Goal: Information Seeking & Learning: Learn about a topic

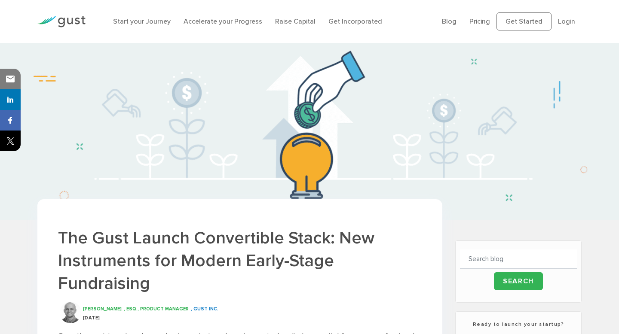
click at [66, 20] on img at bounding box center [61, 22] width 48 height 12
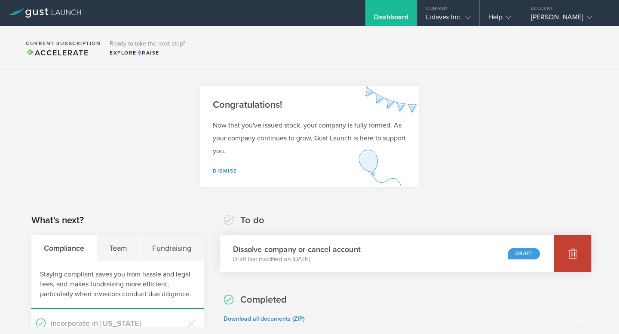
click at [569, 255] on icon at bounding box center [572, 254] width 9 height 8
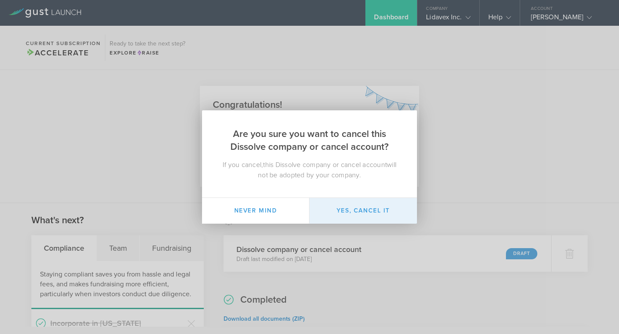
click at [370, 205] on button "Yes, cancel it" at bounding box center [362, 211] width 107 height 26
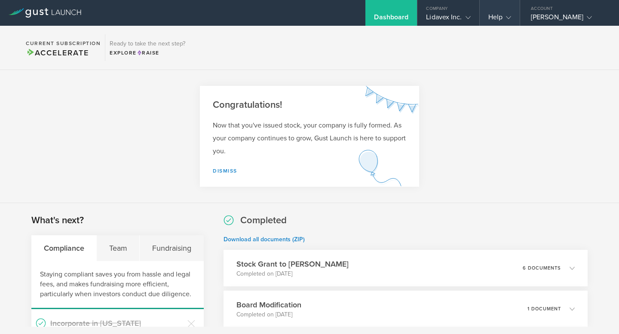
click at [494, 24] on div "Help" at bounding box center [499, 19] width 23 height 13
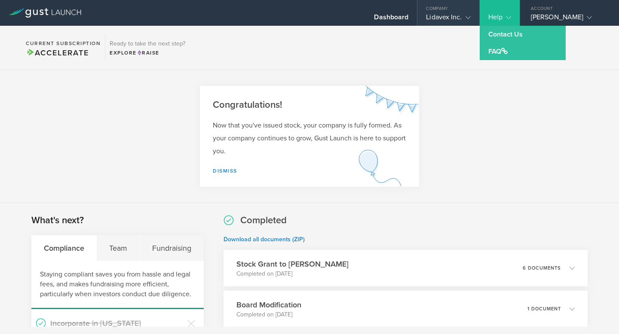
click at [452, 15] on div "Lidavex Inc." at bounding box center [448, 19] width 44 height 13
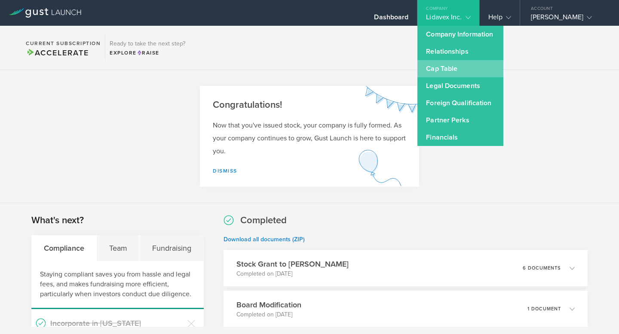
click at [460, 73] on link "Cap Table" at bounding box center [460, 68] width 86 height 17
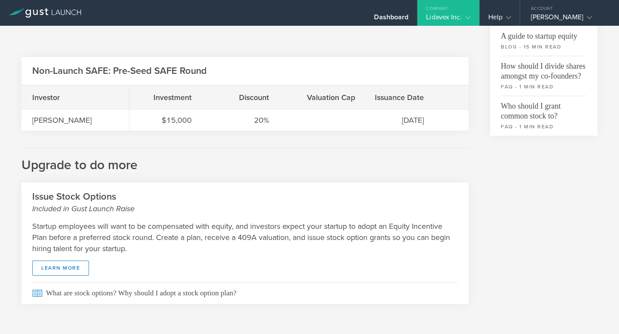
scroll to position [128, 0]
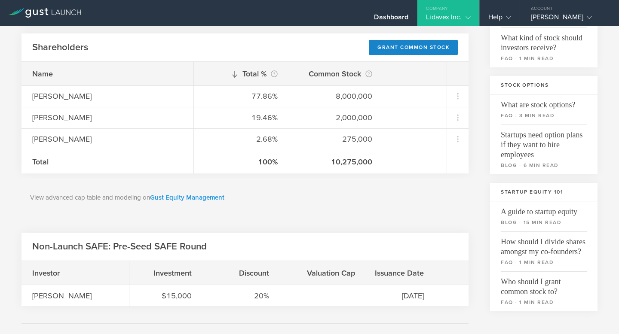
click at [191, 198] on link "Gust Equity Management" at bounding box center [187, 198] width 74 height 8
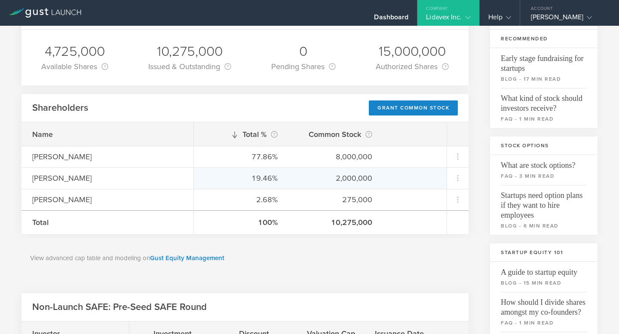
scroll to position [0, 0]
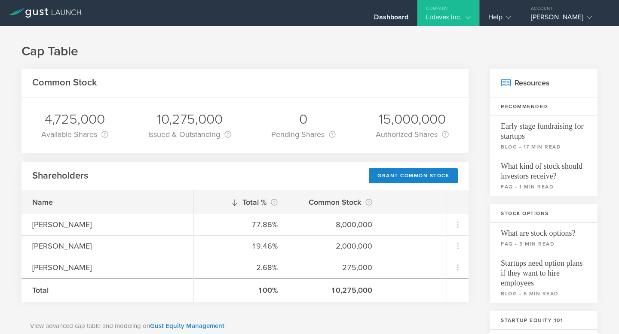
click at [463, 22] on div "Lidavex Inc." at bounding box center [448, 19] width 44 height 13
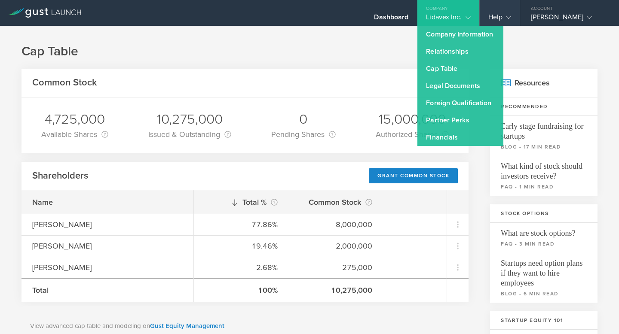
click at [502, 9] on div "Help" at bounding box center [500, 13] width 40 height 26
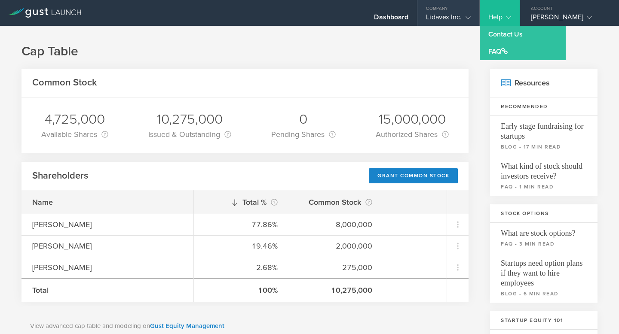
click at [464, 15] on gust-icon at bounding box center [466, 17] width 9 height 9
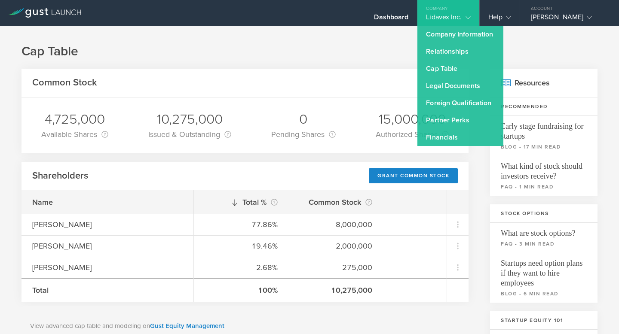
click at [271, 174] on div "Shareholders Grant Common Stock" at bounding box center [244, 176] width 447 height 29
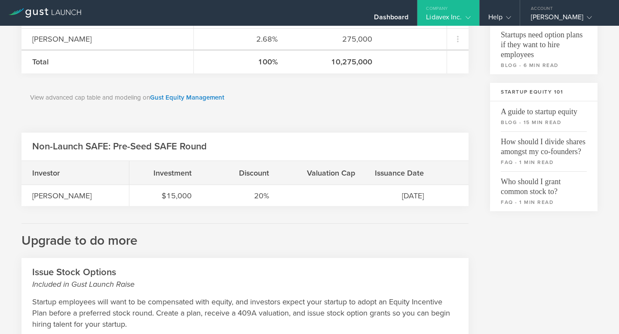
scroll to position [13, 0]
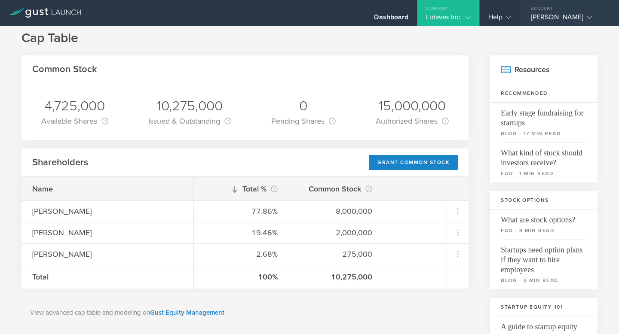
click at [544, 12] on div "Account" at bounding box center [569, 6] width 99 height 13
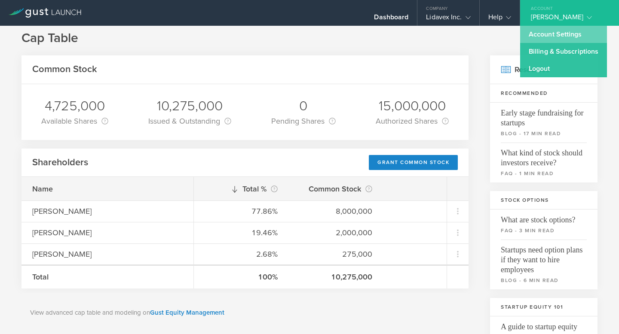
click at [541, 38] on link "Account Settings" at bounding box center [563, 34] width 87 height 17
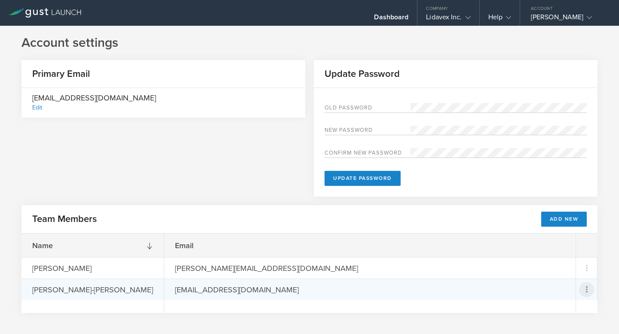
click at [580, 287] on icon at bounding box center [586, 289] width 15 height 15
click at [522, 300] on div "Resend Invite" at bounding box center [557, 302] width 70 height 10
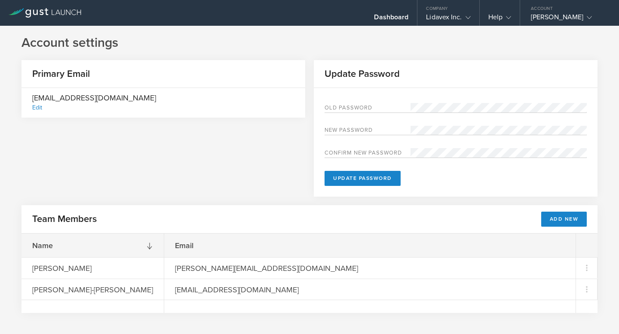
scroll to position [11, 0]
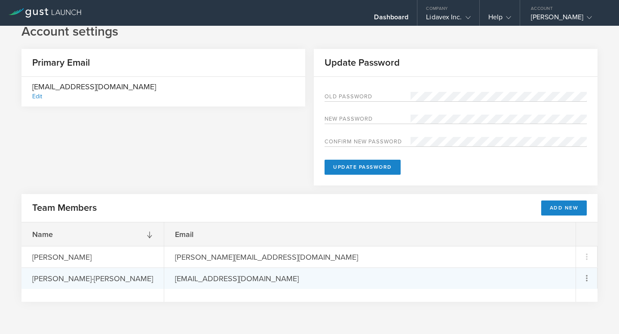
click at [590, 286] on md-menu at bounding box center [586, 278] width 21 height 21
click at [588, 280] on icon at bounding box center [586, 278] width 10 height 10
click at [219, 186] on md-backdrop at bounding box center [309, 167] width 619 height 334
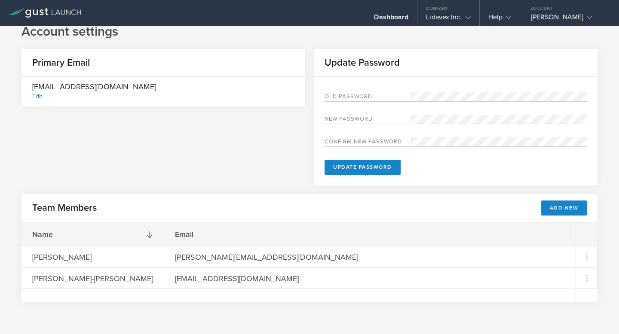
scroll to position [0, 0]
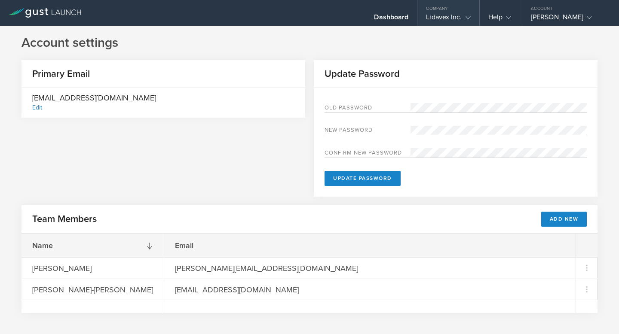
click at [458, 11] on div "Company" at bounding box center [447, 6] width 61 height 13
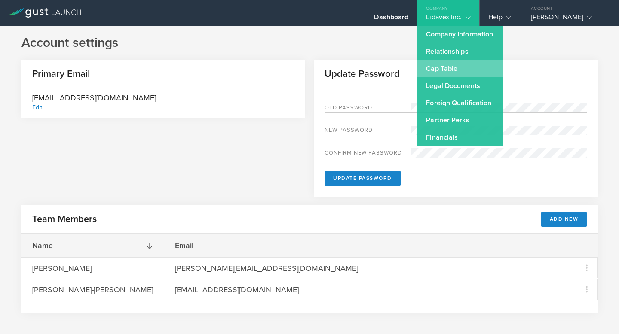
click at [440, 69] on link "Cap Table" at bounding box center [460, 68] width 86 height 17
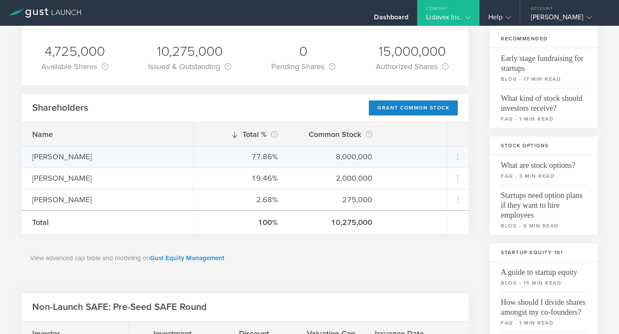
scroll to position [85, 0]
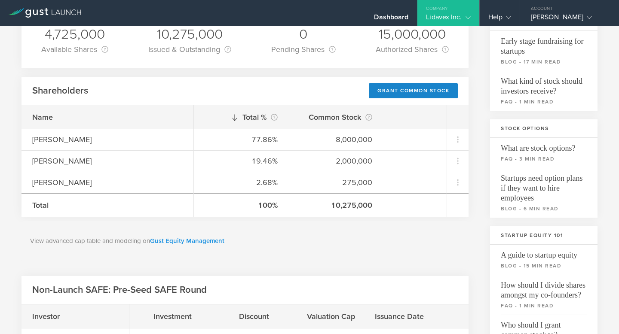
click at [182, 238] on link "Gust Equity Management" at bounding box center [187, 241] width 74 height 8
click at [191, 247] on div "View advanced cap table and modeling on Gust Equity Management" at bounding box center [244, 241] width 447 height 40
click at [205, 236] on p "View advanced cap table and modeling on Gust Equity Management" at bounding box center [245, 241] width 430 height 10
click at [203, 244] on link "Gust Equity Management" at bounding box center [187, 241] width 74 height 8
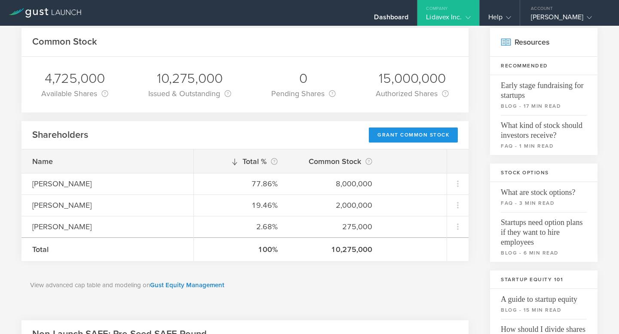
click at [370, 132] on div "Grant Common Stock" at bounding box center [413, 135] width 89 height 15
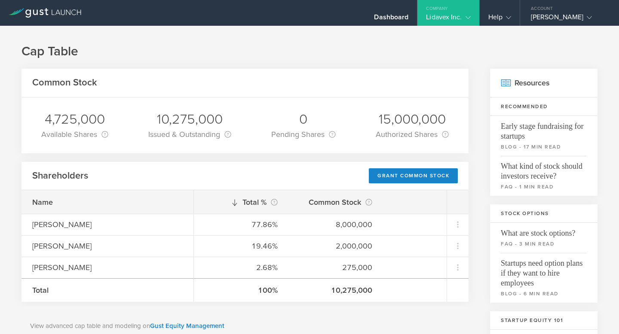
click at [463, 11] on div "Company" at bounding box center [447, 6] width 61 height 13
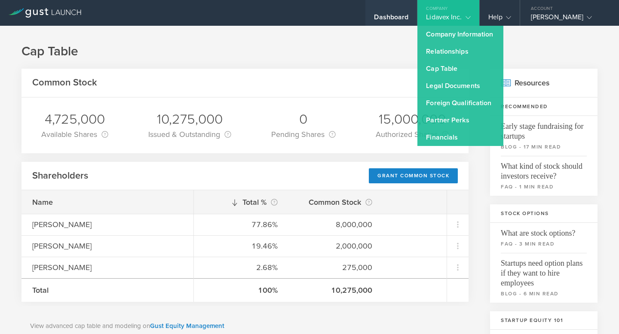
click at [388, 3] on div "Dashboard" at bounding box center [391, 13] width 52 height 26
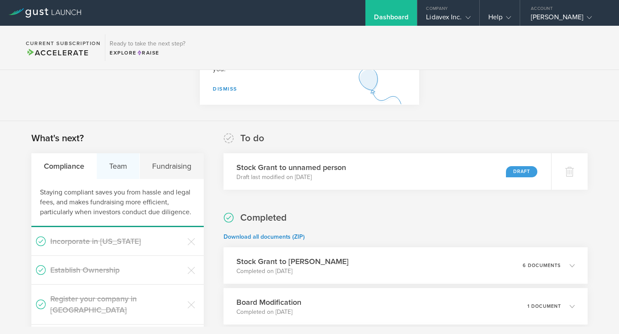
scroll to position [96, 0]
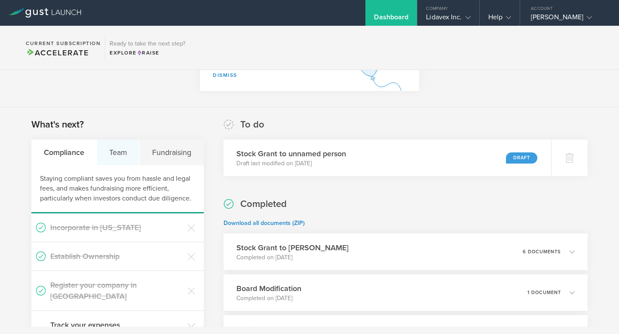
click at [125, 147] on div "Team" at bounding box center [118, 153] width 43 height 26
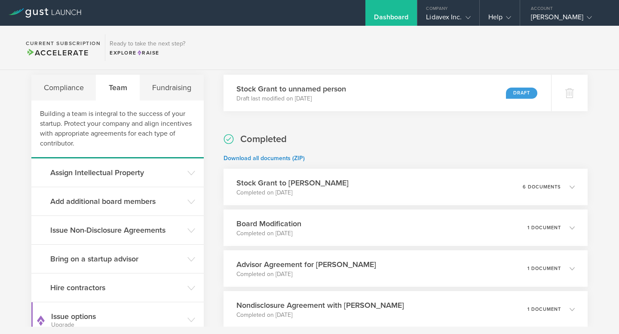
scroll to position [161, 0]
click at [185, 66] on section "Current Subscription Accelerate Ready to take the next step? Explore Raise" at bounding box center [309, 48] width 619 height 44
click at [183, 88] on div "Fundraising" at bounding box center [172, 87] width 64 height 26
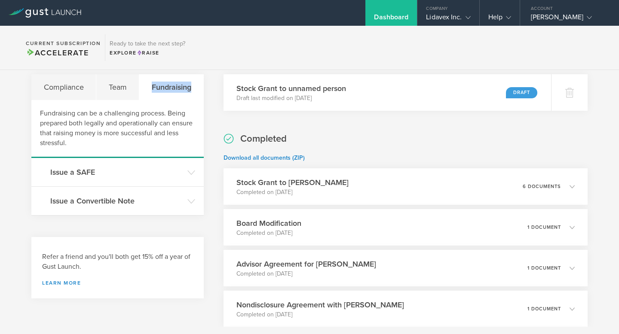
drag, startPoint x: 150, startPoint y: 87, endPoint x: 202, endPoint y: 89, distance: 51.6
click at [202, 89] on div "Fundraising" at bounding box center [171, 87] width 64 height 26
click at [164, 128] on div "Fundraising can be a challenging process. Being prepared both legally and opera…" at bounding box center [117, 129] width 172 height 58
click at [153, 174] on h3 "Issue a SAFE" at bounding box center [116, 172] width 133 height 11
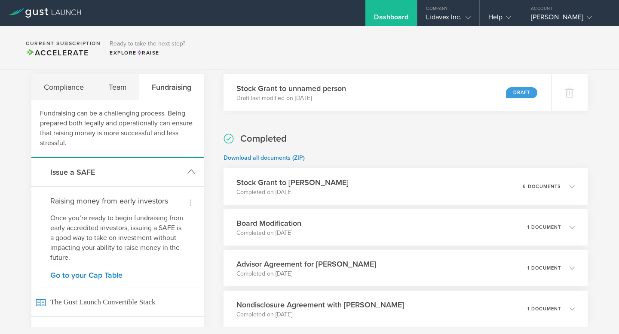
click at [160, 165] on header "Issue a SAFE" at bounding box center [117, 172] width 172 height 28
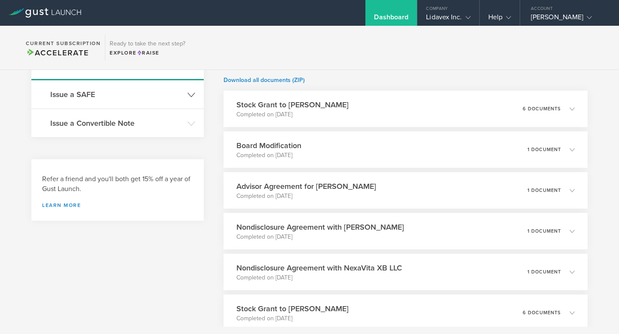
scroll to position [239, 0]
click at [180, 131] on header "Issue a Convertible Note" at bounding box center [117, 123] width 172 height 28
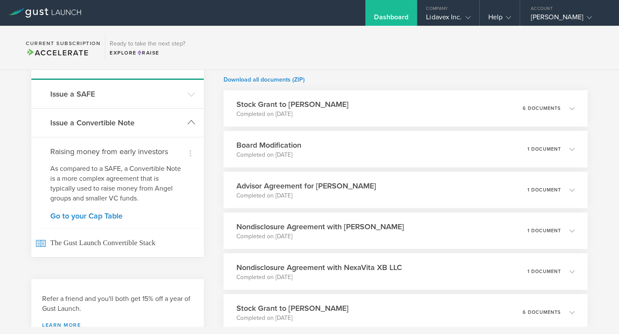
click at [130, 123] on h3 "Issue a Convertible Note" at bounding box center [116, 122] width 133 height 11
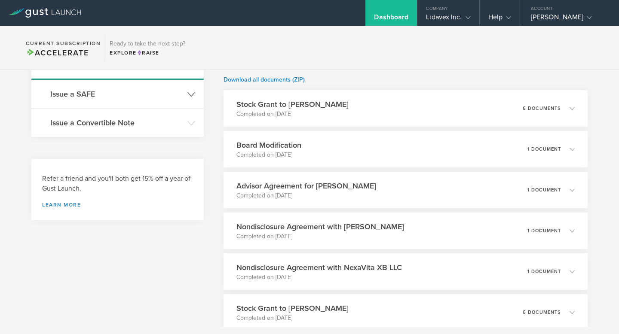
click at [148, 93] on h3 "Issue a SAFE" at bounding box center [116, 94] width 133 height 11
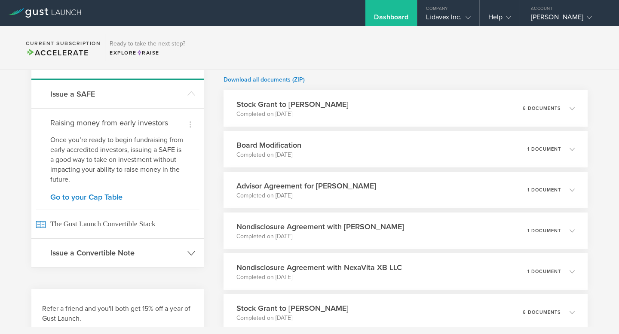
click at [127, 256] on h3 "Issue a Convertible Note" at bounding box center [116, 252] width 133 height 11
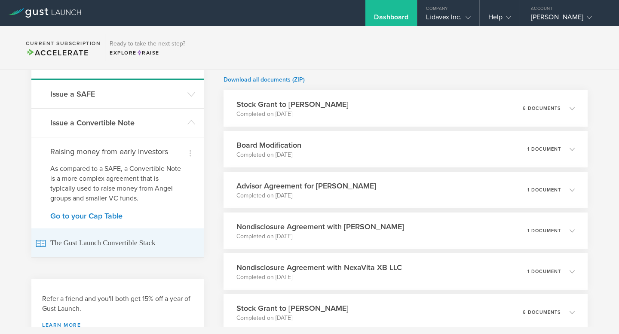
click at [127, 238] on span "The Gust Launch Convertible Stack" at bounding box center [118, 243] width 164 height 29
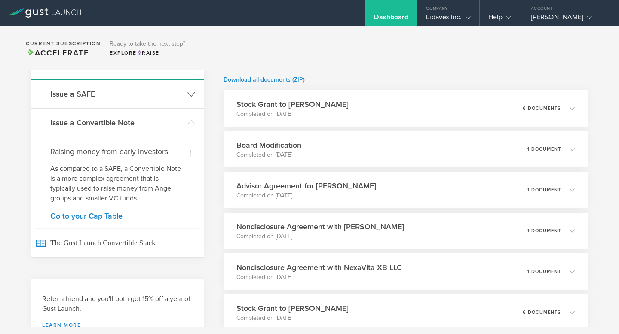
click at [125, 105] on header "Issue a SAFE" at bounding box center [117, 94] width 172 height 28
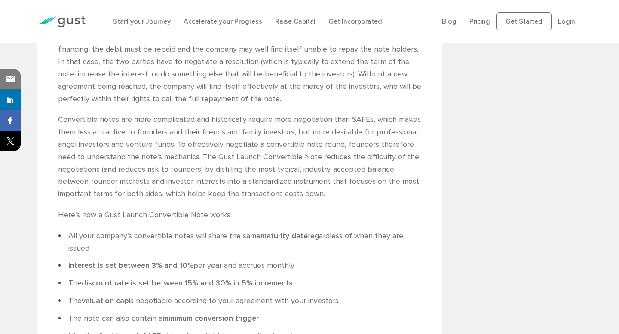
scroll to position [1818, 0]
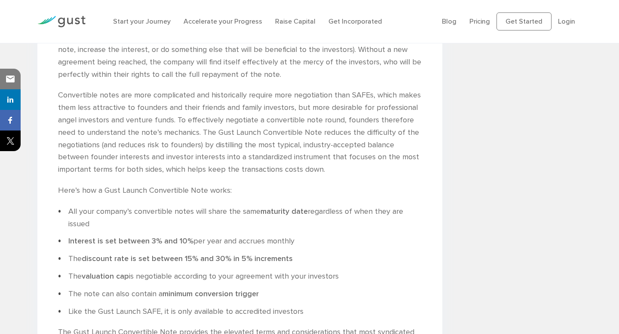
click at [220, 235] on li "Interest is set between 3% and 10% per year and accrues monthly" at bounding box center [240, 241] width 364 height 12
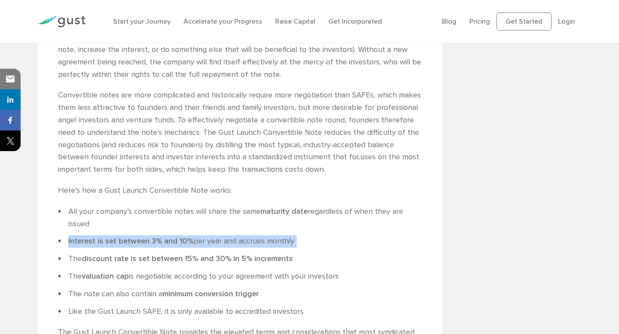
click at [220, 235] on li "Interest is set between 3% and 10% per year and accrues monthly" at bounding box center [240, 241] width 364 height 12
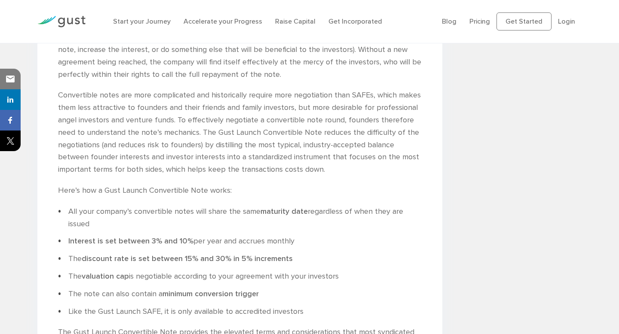
click at [159, 237] on strong "Interest is set between 3% and 10%" at bounding box center [130, 241] width 125 height 9
click at [219, 212] on ul "All your company’s convertible notes will share the same maturity date regardle…" at bounding box center [240, 262] width 364 height 113
click at [233, 235] on li "Interest is set between 3% and 10% per year and accrues monthly" at bounding box center [240, 241] width 364 height 12
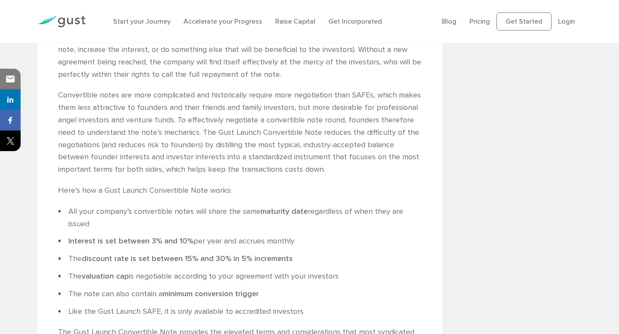
click at [205, 254] on strong "discount rate is set between 15% and 30% in 5% increments" at bounding box center [187, 258] width 211 height 9
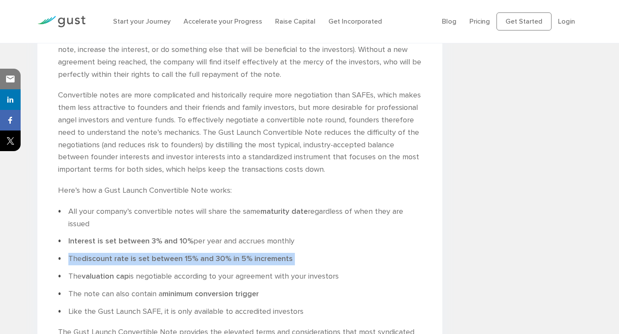
click at [205, 254] on strong "discount rate is set between 15% and 30% in 5% increments" at bounding box center [187, 258] width 211 height 9
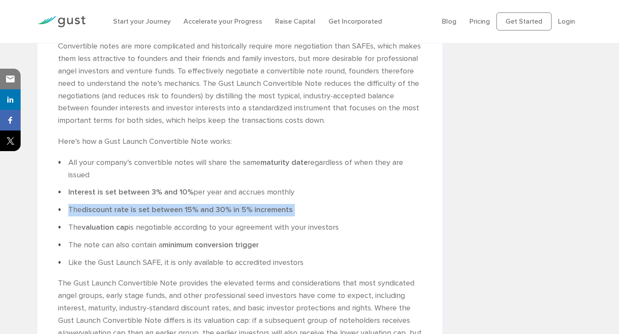
scroll to position [1870, 0]
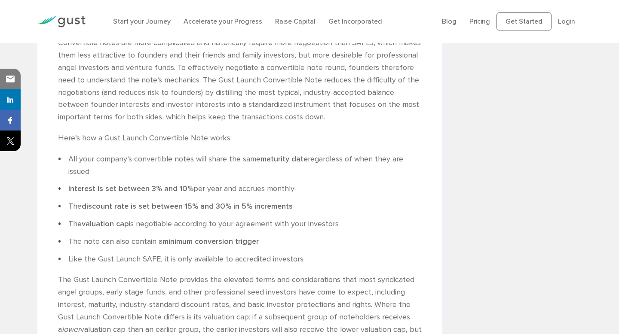
click at [244, 218] on li "The valuation cap is negotiable according to your agreement with your investors" at bounding box center [240, 224] width 364 height 12
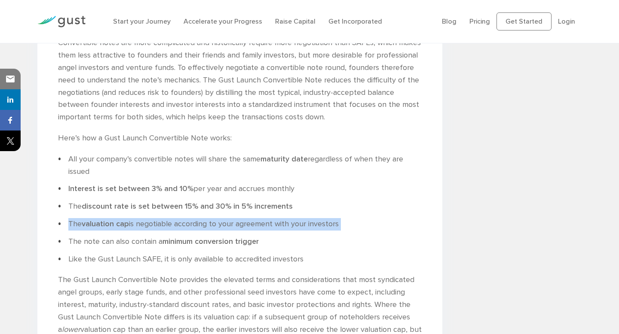
click at [244, 218] on li "The valuation cap is negotiable according to your agreement with your investors" at bounding box center [240, 224] width 364 height 12
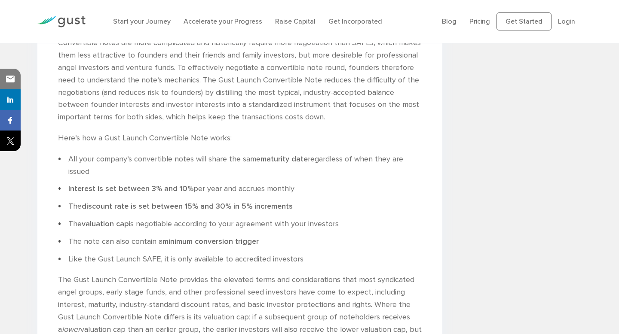
click at [237, 218] on li "The valuation cap is negotiable according to your agreement with your investors" at bounding box center [240, 224] width 364 height 12
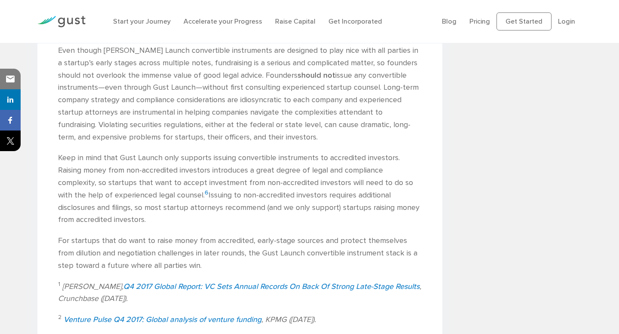
scroll to position [2343, 0]
